Goal: Task Accomplishment & Management: Manage account settings

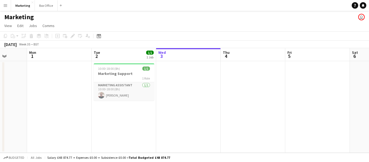
scroll to position [0, 163]
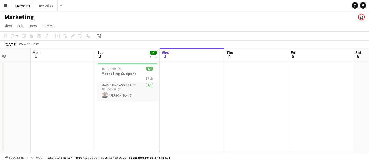
drag, startPoint x: 79, startPoint y: 136, endPoint x: 174, endPoint y: 125, distance: 95.7
click at [174, 125] on app-calendar-viewport "Fri 29 1/1 1 Job Sat 30 Sun 31 Mon 1 Tue 2 1/1 1 Job Wed 3 Thu 4 Fri 5 Sat 6 Su…" at bounding box center [184, 100] width 369 height 105
click at [121, 76] on div "1 Role" at bounding box center [127, 78] width 61 height 4
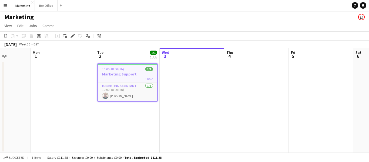
click at [193, 95] on app-date-cell at bounding box center [192, 107] width 65 height 92
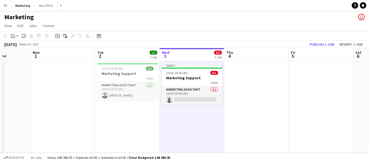
click at [196, 135] on app-date-cell "Draft 10:00-18:00 (8h) 0/1 Marketing Support 1 Role Marketing Assistant 0/1 10:…" at bounding box center [192, 107] width 65 height 92
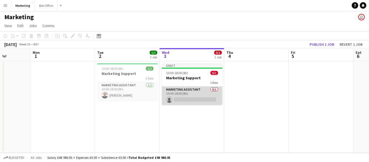
click at [181, 90] on app-card-role "Marketing Assistant 0/1 10:00-18:00 (8h) single-neutral-actions" at bounding box center [192, 95] width 61 height 18
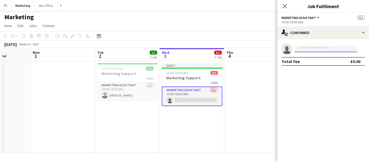
click at [319, 49] on input at bounding box center [326, 49] width 63 height 6
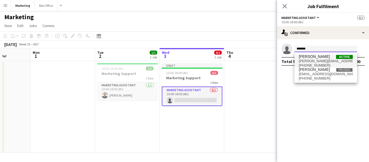
type input "*******"
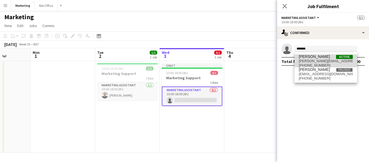
click at [312, 59] on span "[PERSON_NAME]" at bounding box center [314, 56] width 31 height 5
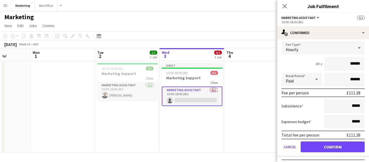
scroll to position [31, 0]
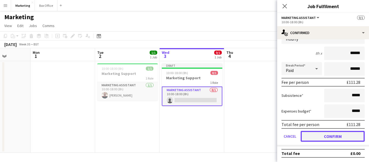
click at [336, 136] on button "Confirm" at bounding box center [333, 136] width 64 height 11
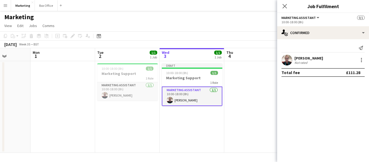
scroll to position [0, 0]
click at [284, 5] on icon at bounding box center [284, 6] width 5 height 5
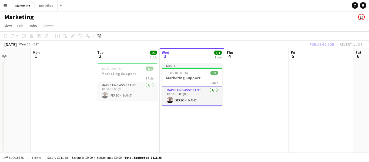
click at [130, 123] on app-date-cell "10:00-18:00 (8h) 1/1 Marketing Support 1 Role Marketing Assistant [DATE] 10:00-…" at bounding box center [127, 107] width 65 height 92
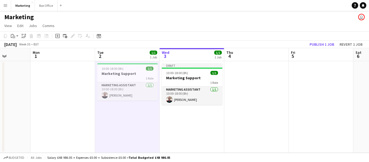
click at [173, 126] on app-date-cell "Draft 10:00-18:00 (8h) 1/1 Marketing Support 1 Role Marketing Assistant [DATE] …" at bounding box center [192, 107] width 65 height 92
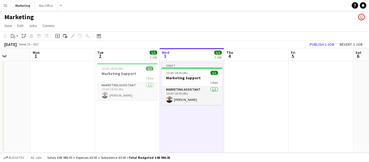
click at [254, 119] on app-date-cell at bounding box center [256, 107] width 65 height 92
